Goal: Task Accomplishment & Management: Manage account settings

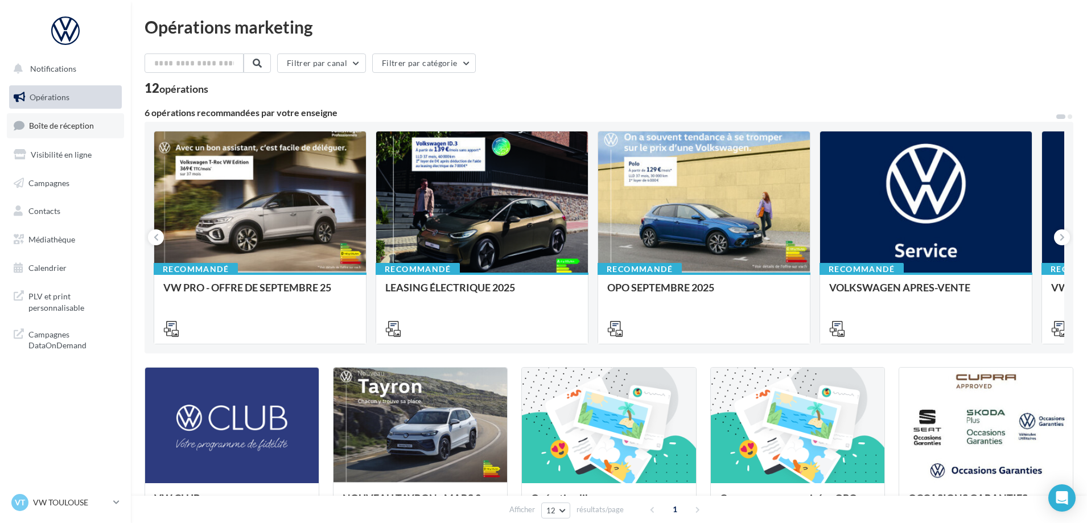
click at [46, 129] on span "Boîte de réception" at bounding box center [61, 126] width 65 height 10
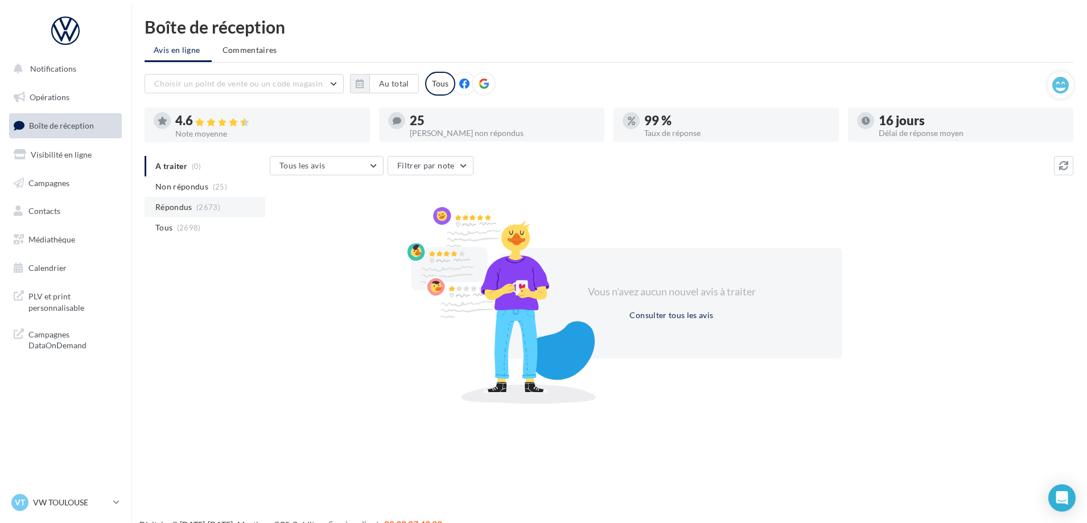
click at [181, 203] on span "Répondus" at bounding box center [173, 206] width 37 height 11
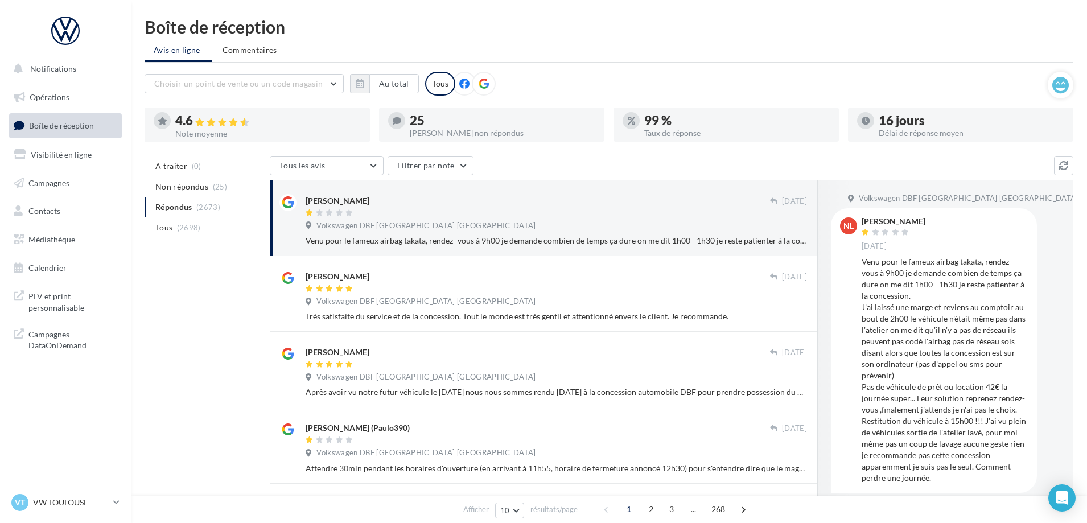
click at [513, 237] on div "Venu pour le fameux airbag takata, rendez -vous à 9h00 je demande combien de te…" at bounding box center [556, 240] width 501 height 11
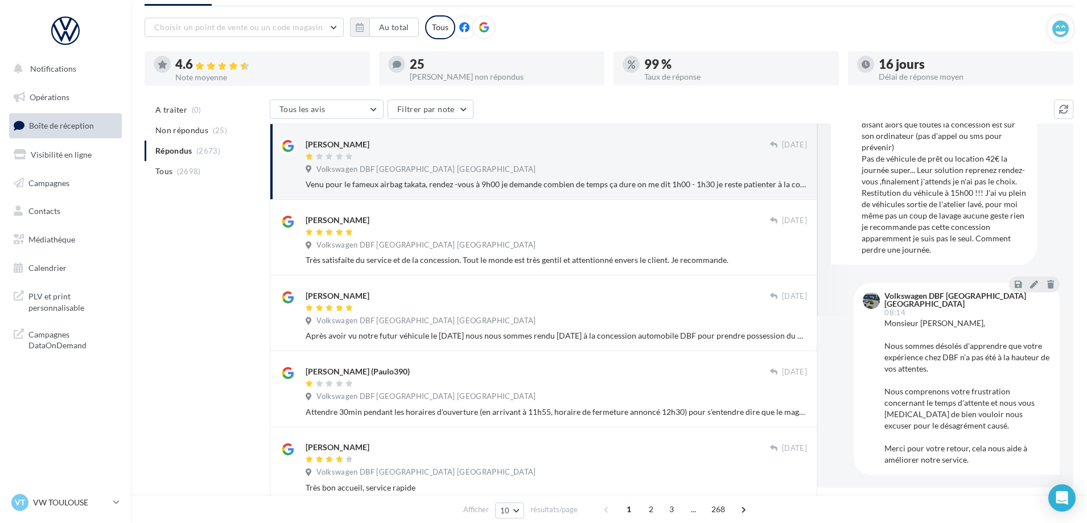
scroll to position [166, 0]
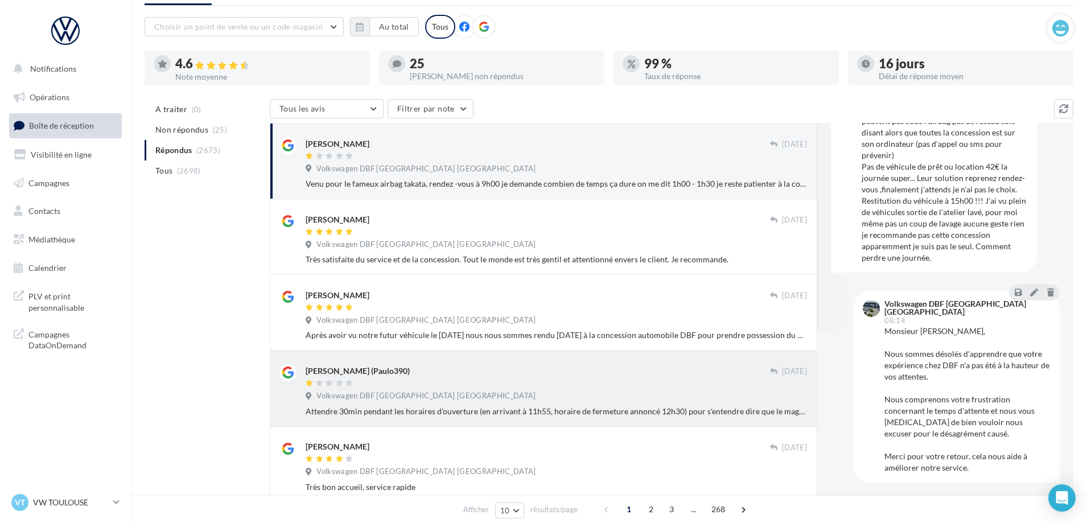
click at [563, 388] on div at bounding box center [538, 384] width 464 height 10
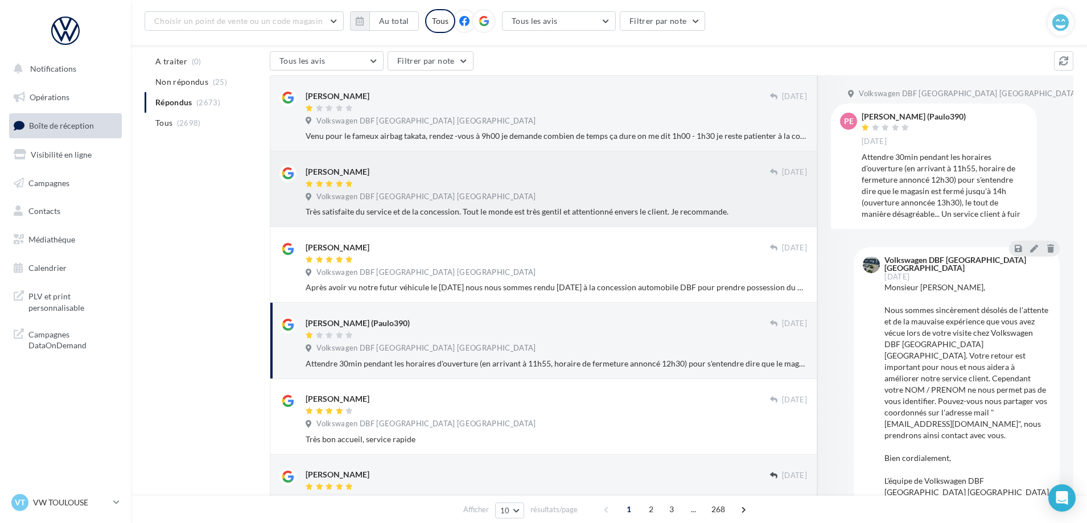
scroll to position [171, 0]
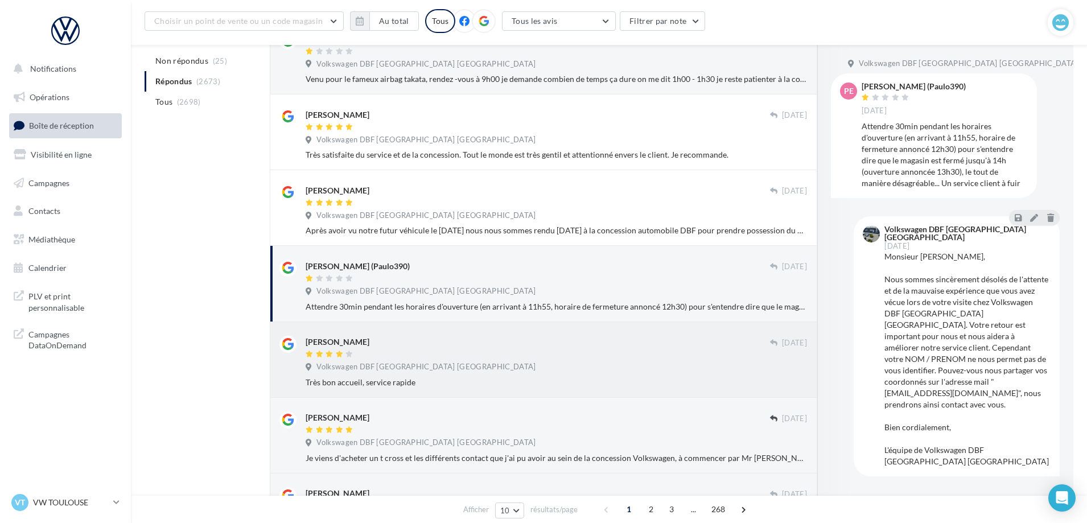
click at [463, 353] on div at bounding box center [538, 355] width 464 height 10
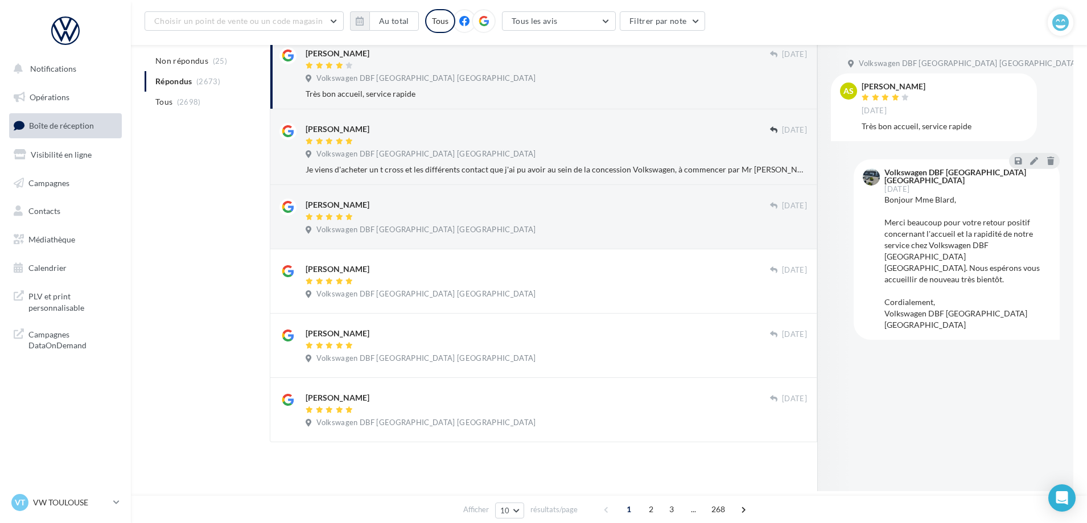
scroll to position [118, 0]
